Goal: Use online tool/utility: Utilize a website feature to perform a specific function

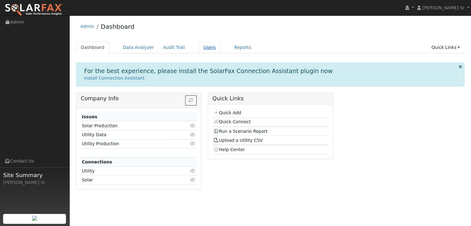
click at [199, 48] on link "Users" at bounding box center [210, 47] width 22 height 11
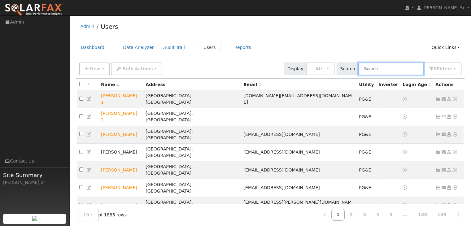
click at [372, 70] on input "text" at bounding box center [391, 69] width 66 height 13
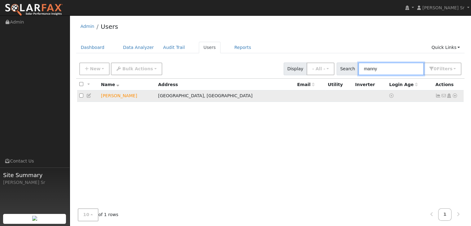
type input "manny"
click at [454, 93] on link at bounding box center [455, 96] width 6 height 7
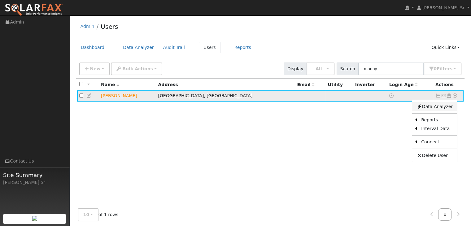
click at [436, 108] on link "Data Analyzer" at bounding box center [434, 106] width 45 height 9
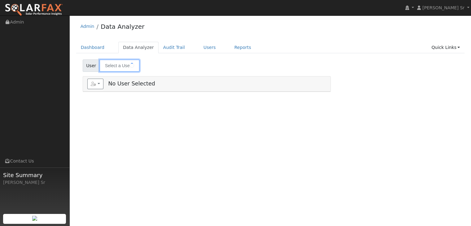
type input "[PERSON_NAME]"
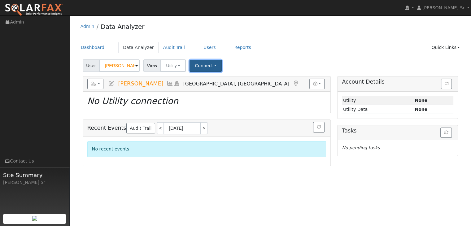
click at [206, 68] on button "Connect" at bounding box center [206, 66] width 32 height 12
click at [208, 81] on link "Select a Provider" at bounding box center [214, 79] width 48 height 9
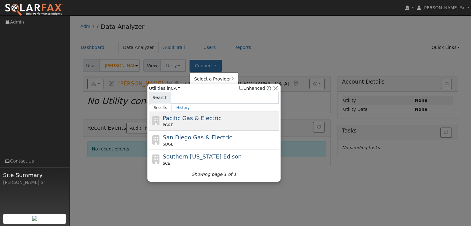
click at [181, 128] on div "Pacific Gas & Electric PG&E" at bounding box center [214, 121] width 130 height 19
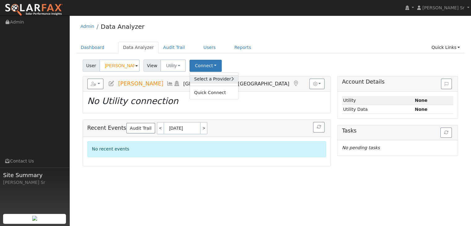
click at [203, 77] on link "Select a Provider" at bounding box center [214, 79] width 48 height 9
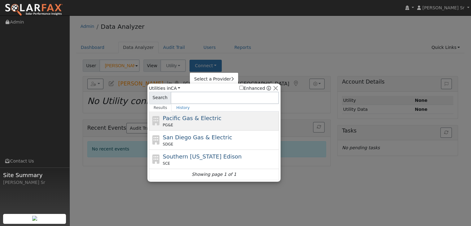
click at [217, 115] on div "Pacific Gas & Electric PG&E" at bounding box center [220, 121] width 115 height 14
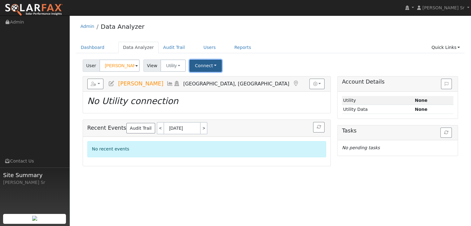
click at [199, 64] on button "Connect" at bounding box center [206, 66] width 32 height 12
click at [202, 81] on link "Select a Provider" at bounding box center [214, 79] width 48 height 9
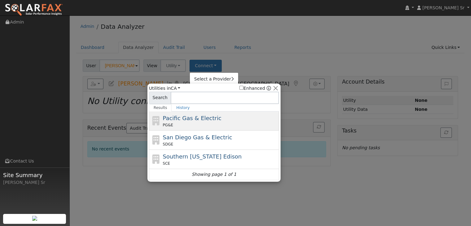
click at [204, 121] on div "Pacific Gas & Electric PG&E" at bounding box center [220, 121] width 115 height 14
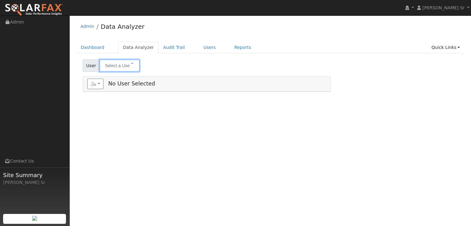
type input "[PERSON_NAME]"
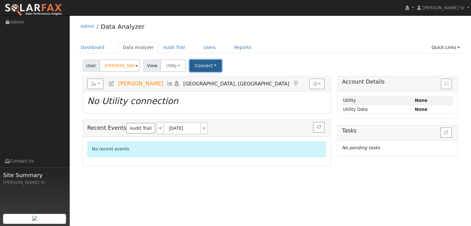
click at [200, 65] on button "Connect" at bounding box center [206, 66] width 32 height 12
click at [201, 80] on link "Select a Provider" at bounding box center [214, 79] width 48 height 9
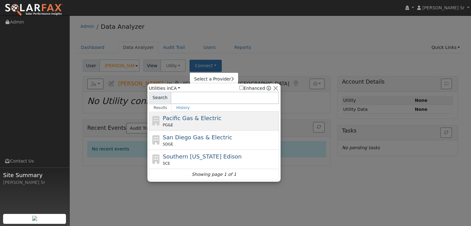
click at [209, 116] on div "Pacific Gas & Electric PG&E" at bounding box center [220, 121] width 115 height 14
